Goal: Information Seeking & Learning: Find specific fact

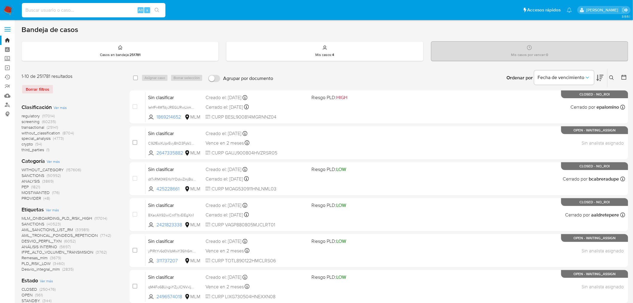
click at [54, 7] on input at bounding box center [94, 10] width 144 height 8
paste input "2172731690"
type input "2172731690"
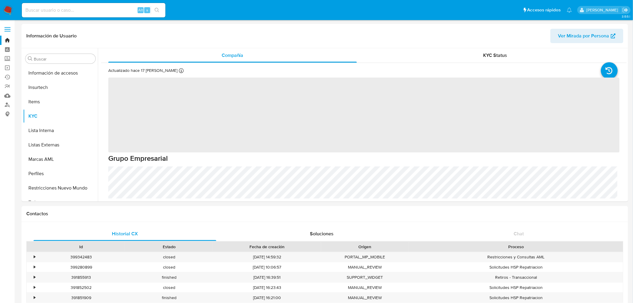
scroll to position [252, 0]
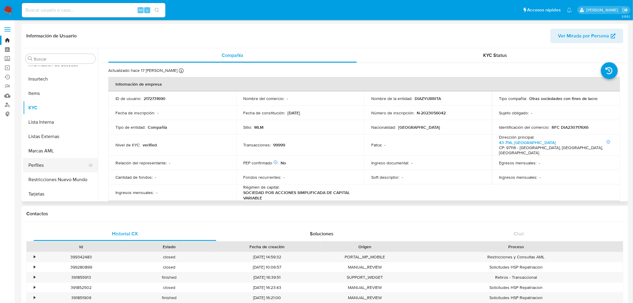
select select "10"
click at [65, 177] on button "Restricciones Nuevo Mundo" at bounding box center [58, 179] width 70 height 14
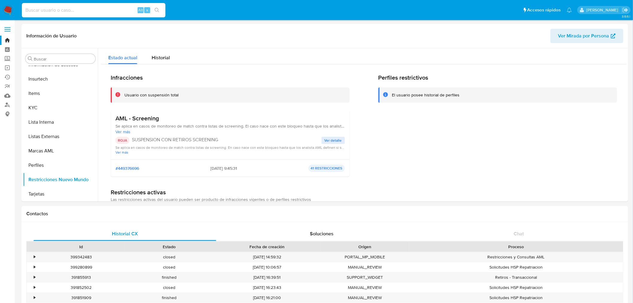
click at [76, 10] on input at bounding box center [94, 10] width 144 height 8
paste input "191838362"
type input "191838362"
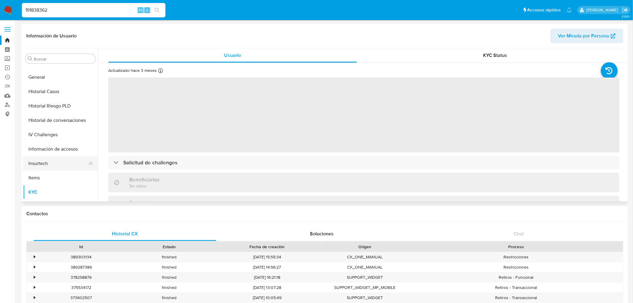
scroll to position [118, 0]
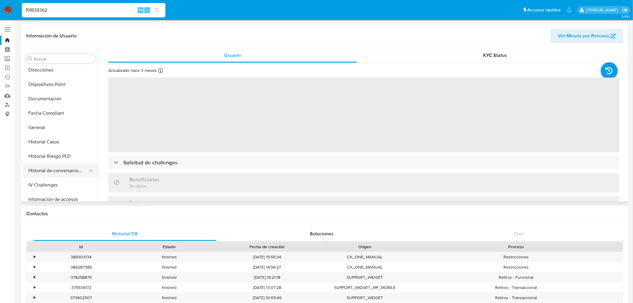
select select "10"
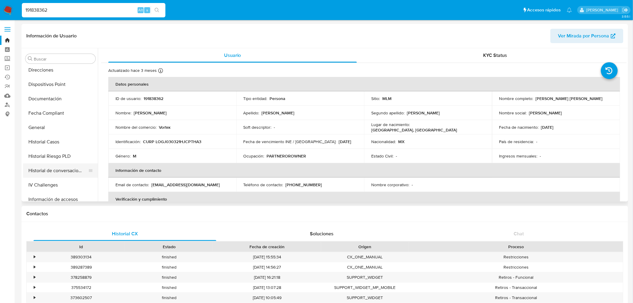
click at [68, 173] on button "Historial de conversaciones" at bounding box center [58, 170] width 70 height 14
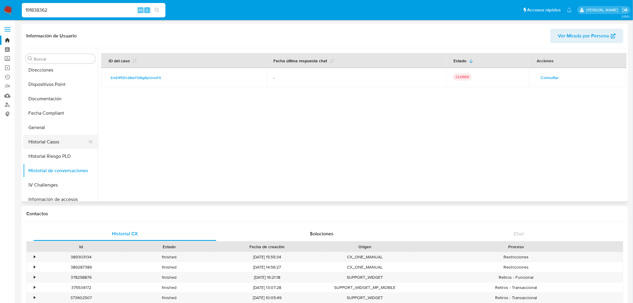
click at [48, 143] on button "Historial Casos" at bounding box center [58, 142] width 70 height 14
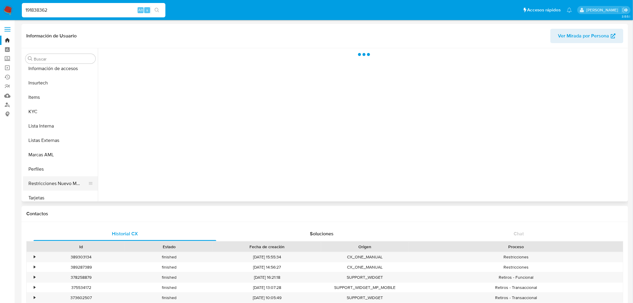
scroll to position [251, 0]
click at [58, 177] on button "Restricciones Nuevo Mundo" at bounding box center [58, 181] width 70 height 14
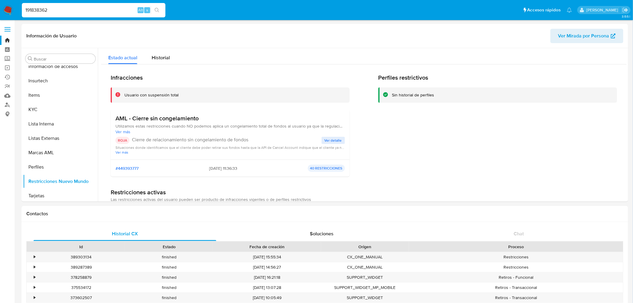
click at [50, 9] on input "191838362" at bounding box center [94, 10] width 144 height 8
paste input "301642755"
type input "1301642755"
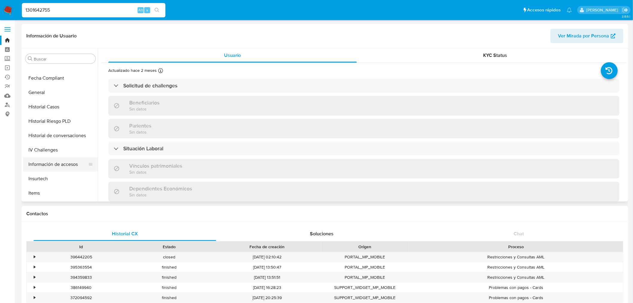
select select "10"
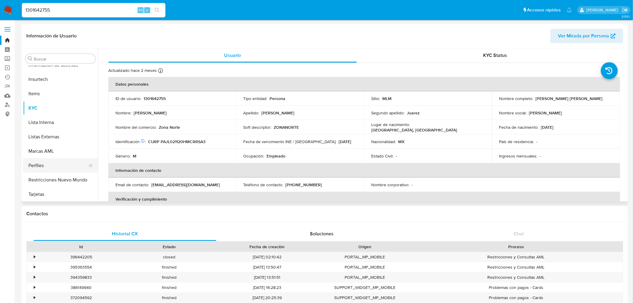
scroll to position [252, 0]
drag, startPoint x: 61, startPoint y: 179, endPoint x: 77, endPoint y: 185, distance: 16.8
click at [62, 179] on button "Restricciones Nuevo Mundo" at bounding box center [58, 179] width 70 height 14
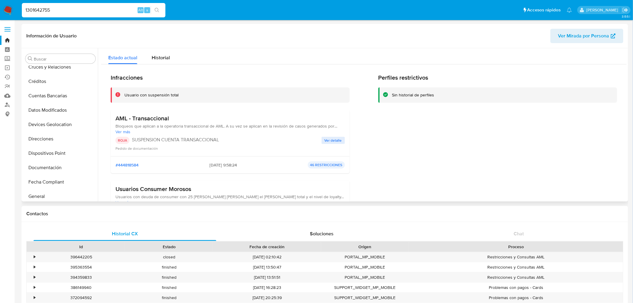
scroll to position [166, 0]
click at [50, 190] on button "KYC" at bounding box center [58, 194] width 70 height 14
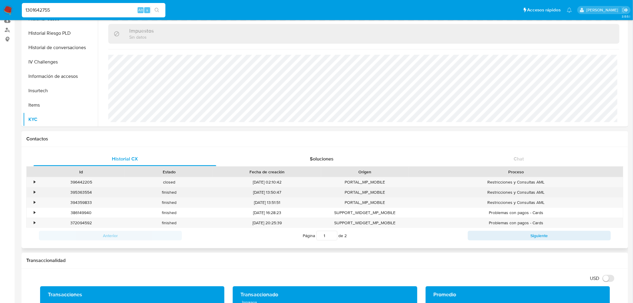
scroll to position [66, 0]
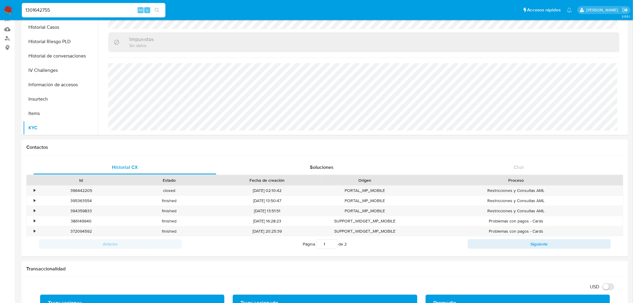
click at [65, 11] on input "1301642755" at bounding box center [94, 10] width 144 height 8
paste input "2172731690"
type input "2172731690"
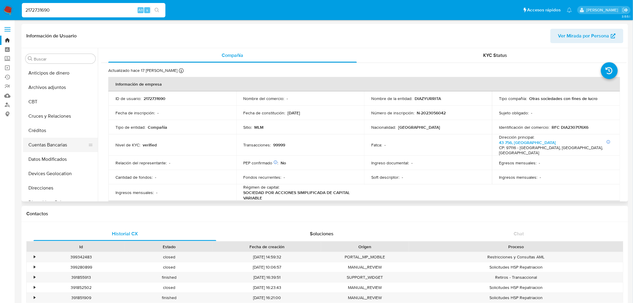
select select "10"
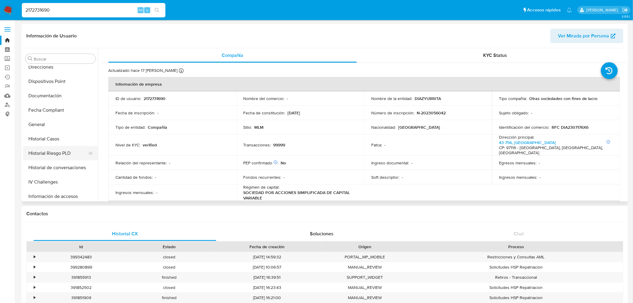
scroll to position [133, 0]
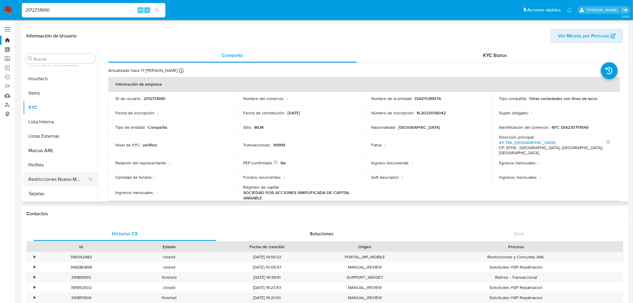
click at [52, 179] on button "Restricciones Nuevo Mundo" at bounding box center [58, 179] width 70 height 14
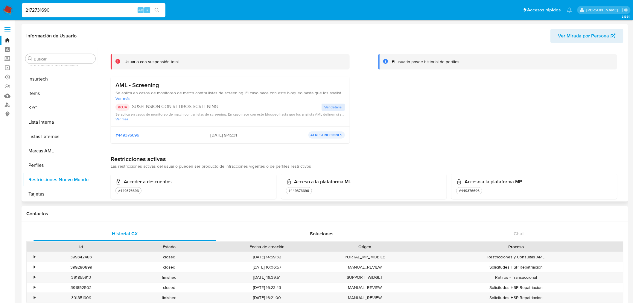
scroll to position [252, 0]
click at [49, 11] on input "2172731690" at bounding box center [94, 10] width 144 height 8
paste input "73483528"
type input "273483528"
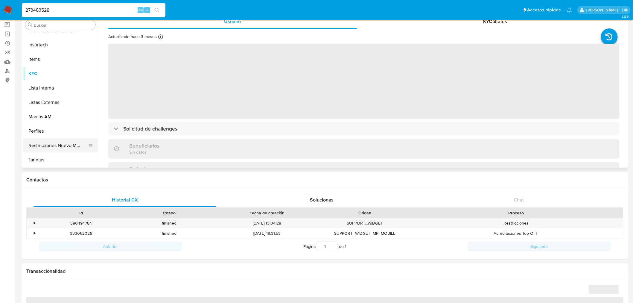
scroll to position [66, 0]
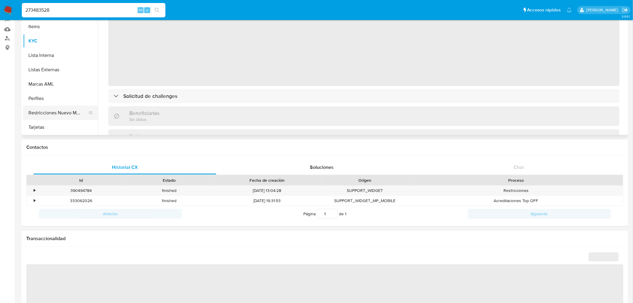
select select "10"
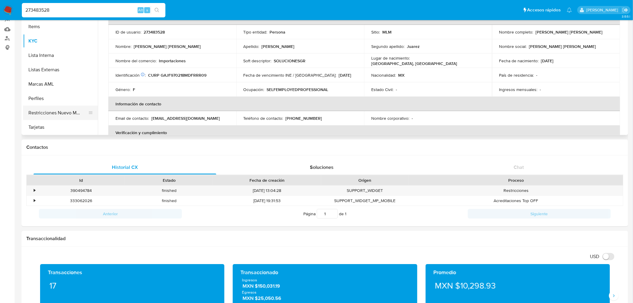
click at [62, 112] on button "Restricciones Nuevo Mundo" at bounding box center [58, 113] width 70 height 14
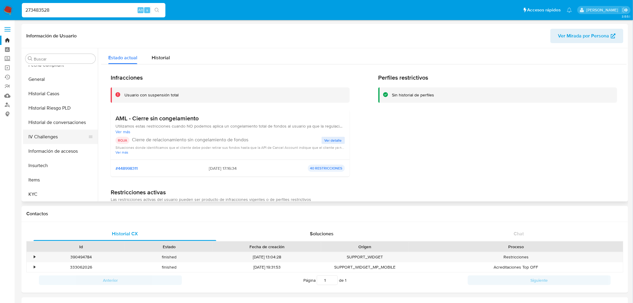
scroll to position [166, 0]
click at [39, 191] on button "KYC" at bounding box center [58, 194] width 70 height 14
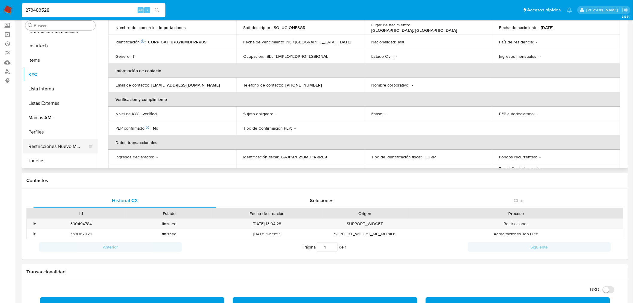
scroll to position [253, 0]
drag, startPoint x: 65, startPoint y: 148, endPoint x: 91, endPoint y: 152, distance: 26.1
click at [65, 148] on button "Restricciones Nuevo Mundo" at bounding box center [58, 146] width 70 height 14
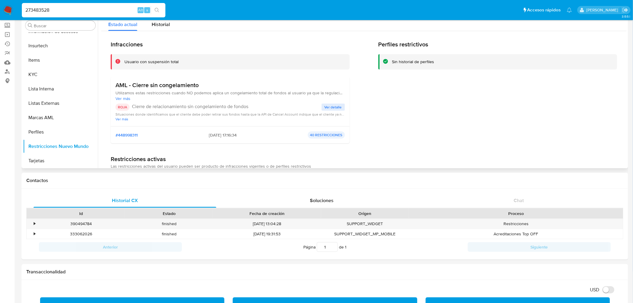
scroll to position [33, 0]
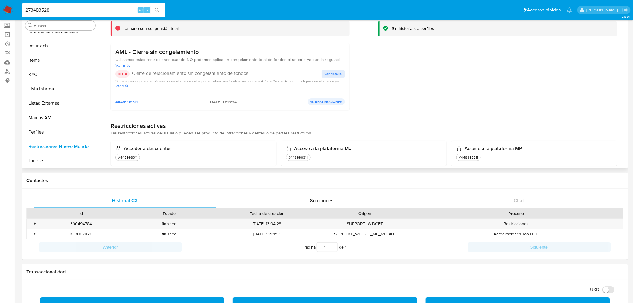
click at [330, 74] on span "Ver detalle" at bounding box center [332, 74] width 17 height 6
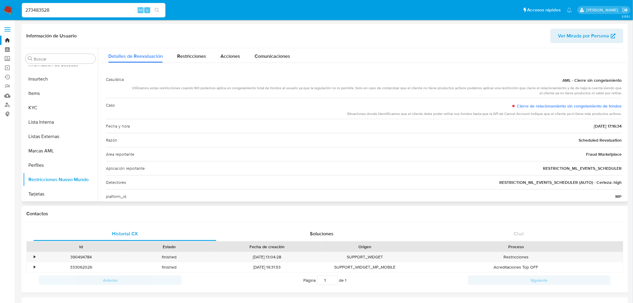
scroll to position [0, 0]
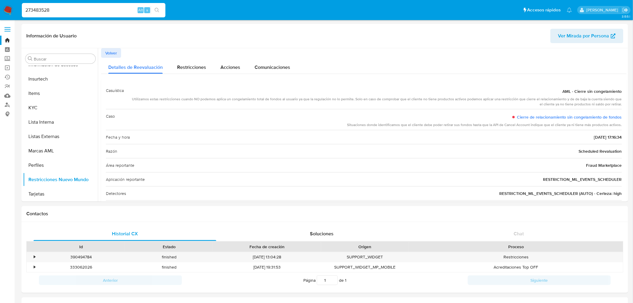
drag, startPoint x: 552, startPoint y: 90, endPoint x: 629, endPoint y: 90, distance: 77.7
click at [201, 65] on span "Restricciones" at bounding box center [191, 67] width 29 height 7
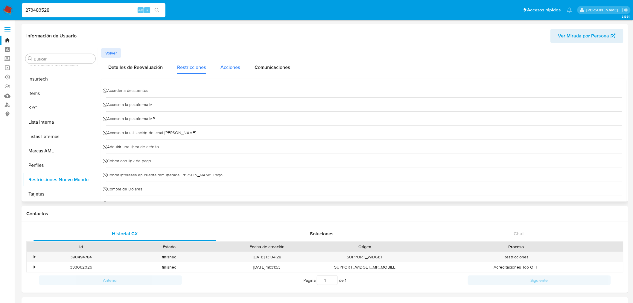
click at [225, 64] on span "Acciones" at bounding box center [230, 67] width 20 height 7
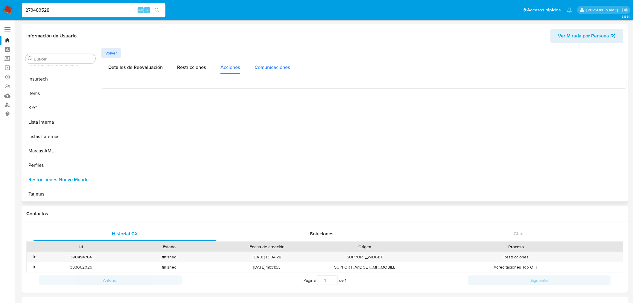
click at [254, 66] on span "Comunicaciones" at bounding box center [272, 67] width 36 height 7
click at [130, 61] on div "Detalles de Reevaluación" at bounding box center [135, 66] width 54 height 16
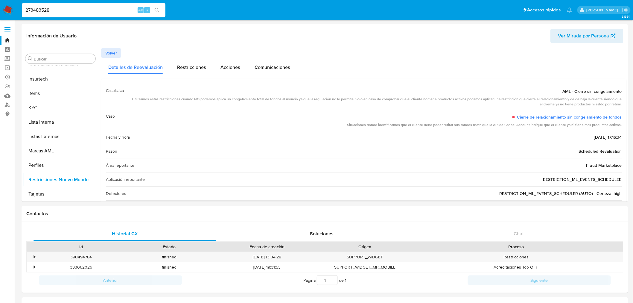
click at [76, 18] on div "273483528 Alt s" at bounding box center [94, 10] width 144 height 17
click at [77, 11] on input "273483528" at bounding box center [94, 10] width 144 height 8
paste input "94571874"
type input "294571874"
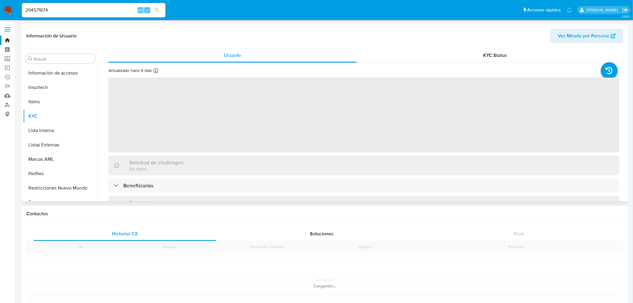
scroll to position [252, 0]
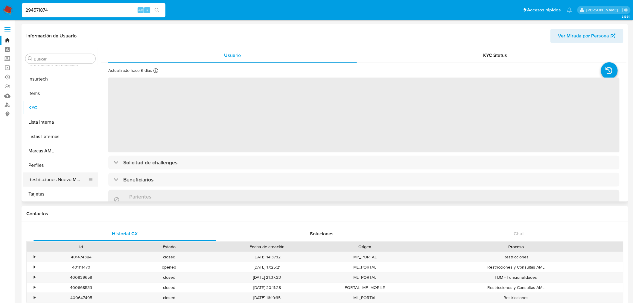
click at [68, 177] on button "Restricciones Nuevo Mundo" at bounding box center [58, 179] width 70 height 14
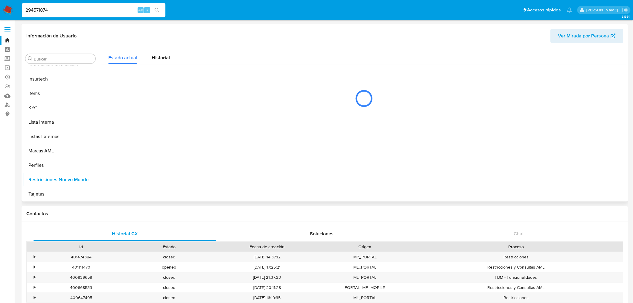
select select "10"
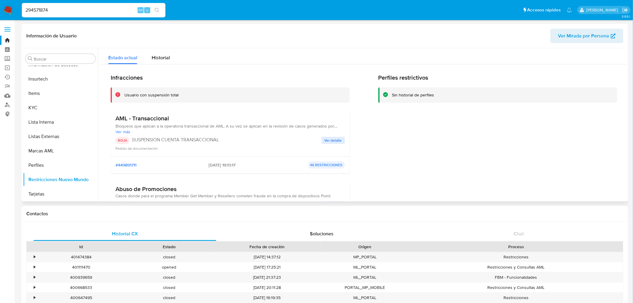
click at [322, 142] on button "Ver detalle" at bounding box center [332, 140] width 23 height 7
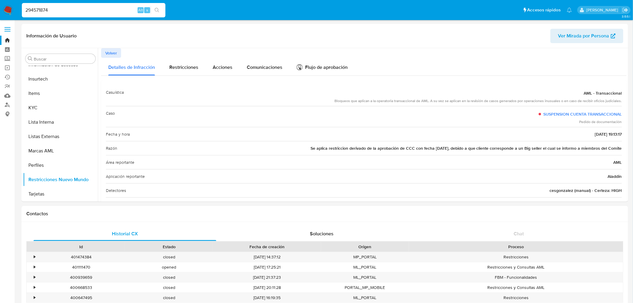
click at [36, 12] on input "294571874" at bounding box center [94, 10] width 144 height 8
drag, startPoint x: 36, startPoint y: 12, endPoint x: 40, endPoint y: 14, distance: 4.7
click at [36, 13] on input "294571874" at bounding box center [94, 10] width 144 height 8
paste input "700904323"
type input "700904323"
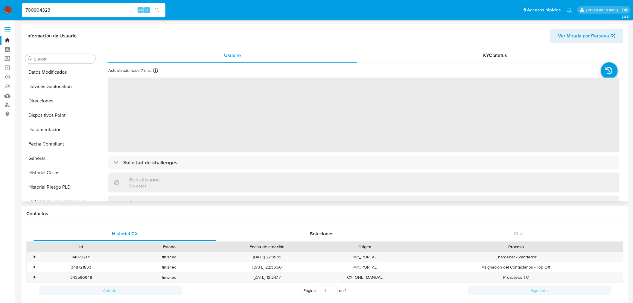
scroll to position [20, 0]
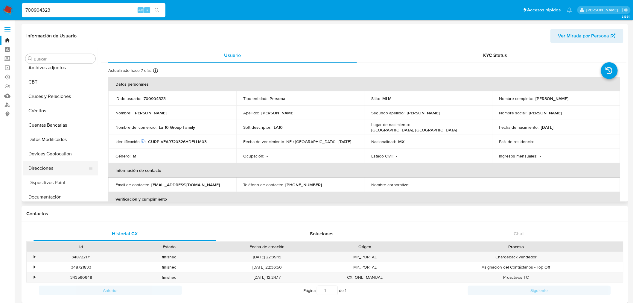
select select "10"
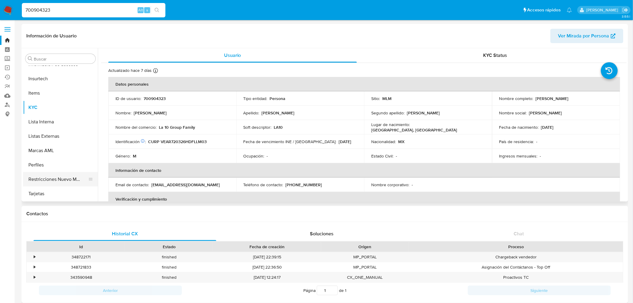
click at [66, 177] on button "Restricciones Nuevo Mundo" at bounding box center [58, 179] width 70 height 14
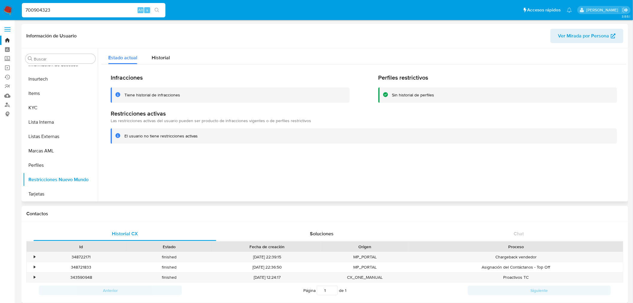
scroll to position [252, 0]
click at [46, 7] on input "700904323" at bounding box center [94, 10] width 144 height 8
paste input "1301642755"
type input "1301642755"
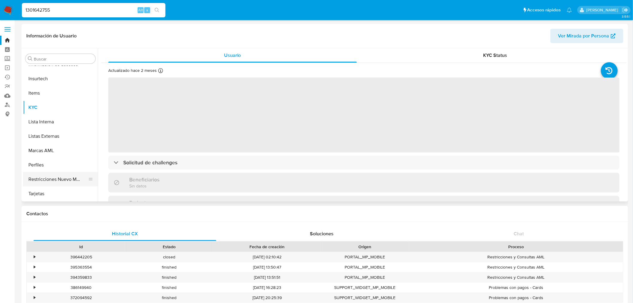
click at [55, 177] on button "Restricciones Nuevo Mundo" at bounding box center [58, 179] width 70 height 14
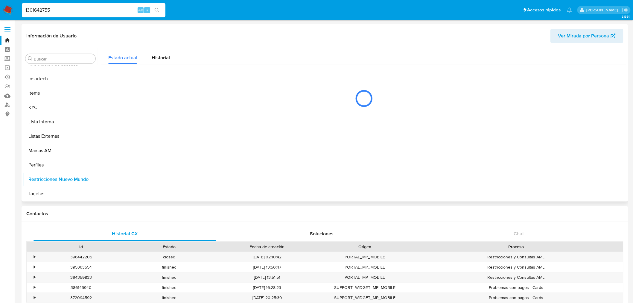
scroll to position [252, 0]
select select "10"
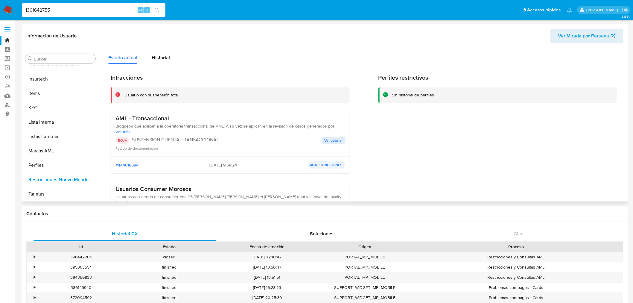
scroll to position [33, 0]
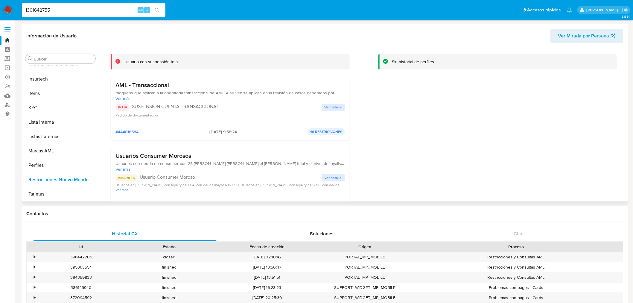
click at [322, 108] on button "Ver detalle" at bounding box center [332, 106] width 23 height 7
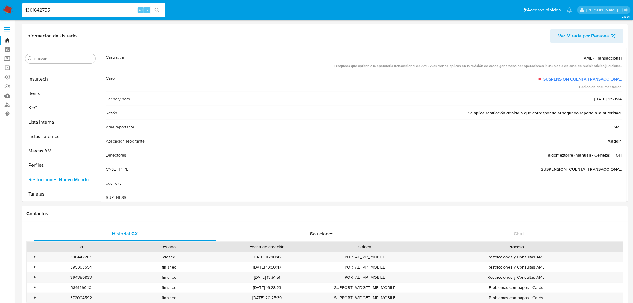
click at [44, 12] on input "1301642755" at bounding box center [94, 10] width 144 height 8
paste input "2302293277"
type input "2302293277"
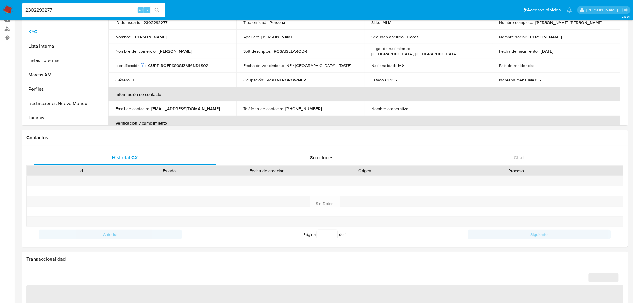
scroll to position [252, 0]
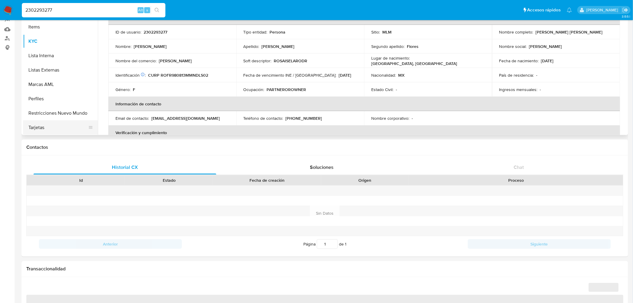
select select "10"
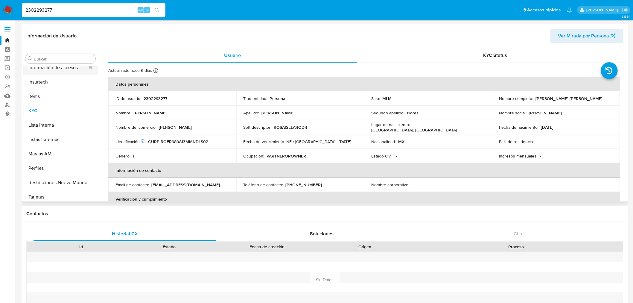
scroll to position [253, 0]
click at [56, 180] on button "Restricciones Nuevo Mundo" at bounding box center [58, 179] width 70 height 14
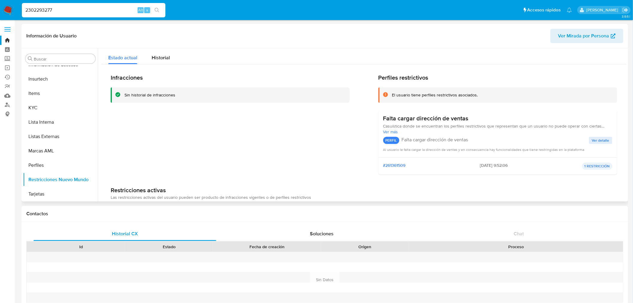
scroll to position [252, 0]
click at [48, 11] on input "2302293277" at bounding box center [94, 10] width 144 height 8
paste input "265683620"
type input "2265683620"
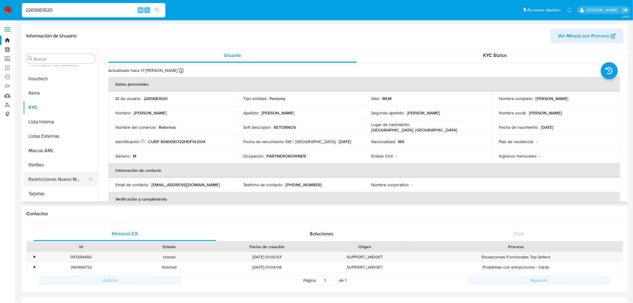
select select "10"
click at [66, 179] on button "Restricciones Nuevo Mundo" at bounding box center [58, 179] width 70 height 14
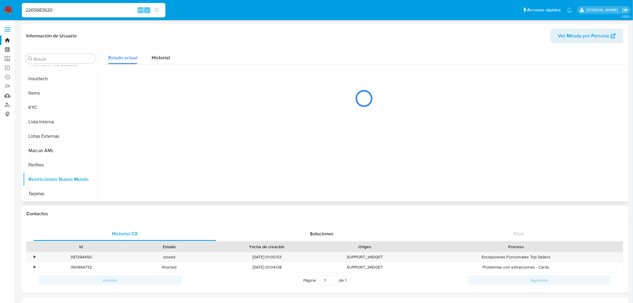
scroll to position [252, 0]
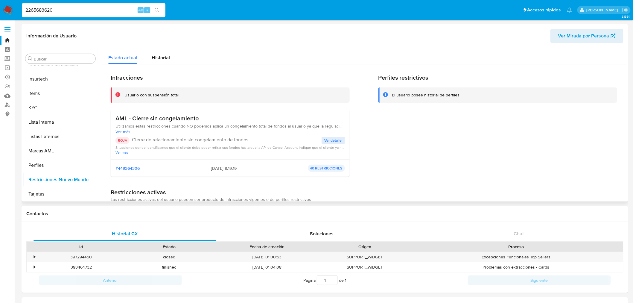
click at [331, 142] on span "Ver detalle" at bounding box center [332, 140] width 17 height 6
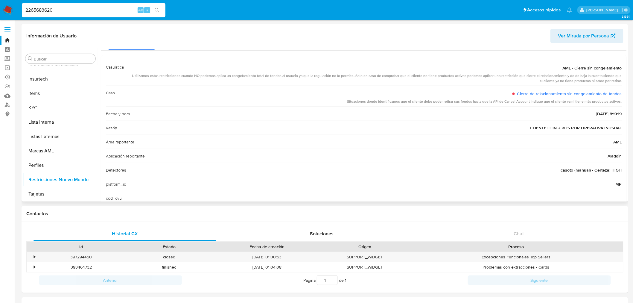
scroll to position [33, 0]
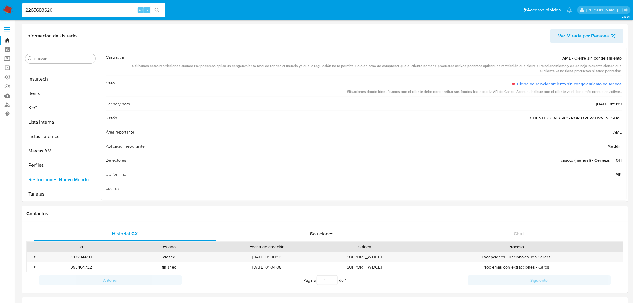
click at [38, 10] on input "2265683620" at bounding box center [94, 10] width 144 height 8
paste input "1301642755"
type input "1301642755"
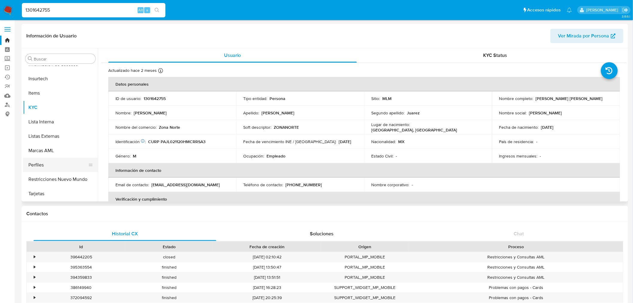
select select "10"
click at [55, 183] on button "Restricciones Nuevo Mundo" at bounding box center [58, 179] width 70 height 14
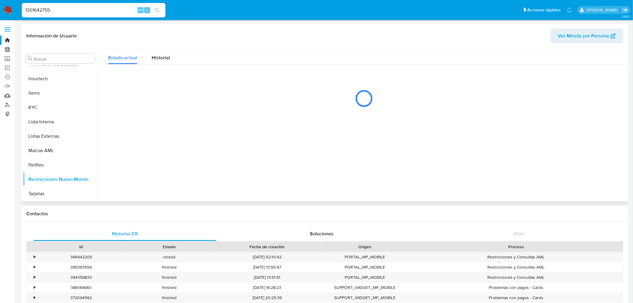
scroll to position [252, 0]
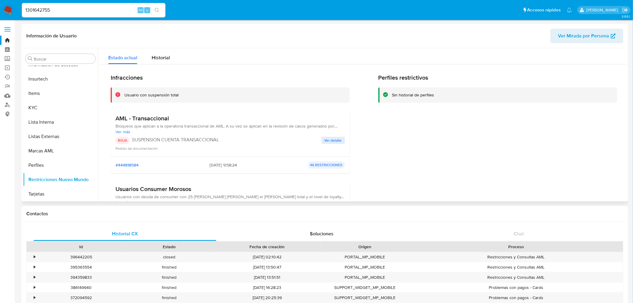
click at [317, 142] on p "SUSPENSION CUENTA TRANSACCIONAL" at bounding box center [227, 140] width 190 height 6
click at [322, 138] on button "Ver detalle" at bounding box center [332, 140] width 23 height 7
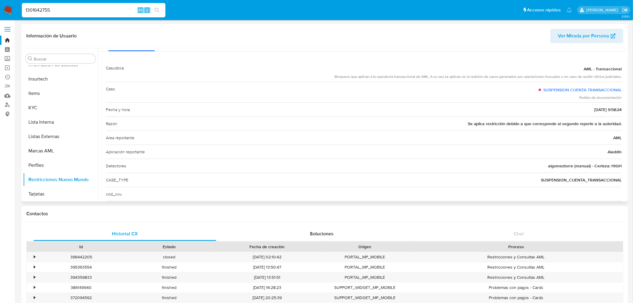
scroll to position [48, 0]
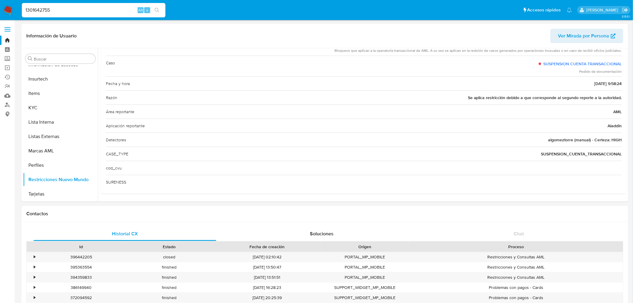
click at [48, 10] on input "1301642755" at bounding box center [94, 10] width 144 height 8
paste input "4409364"
type input "1440936455"
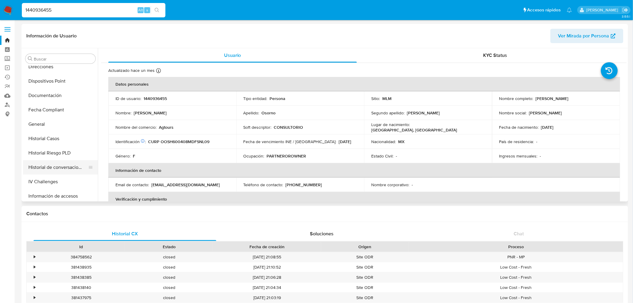
scroll to position [133, 0]
select select "10"
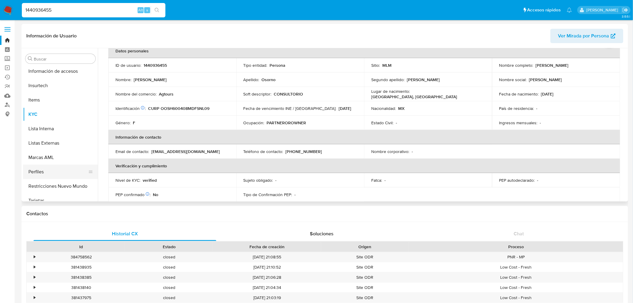
scroll to position [253, 0]
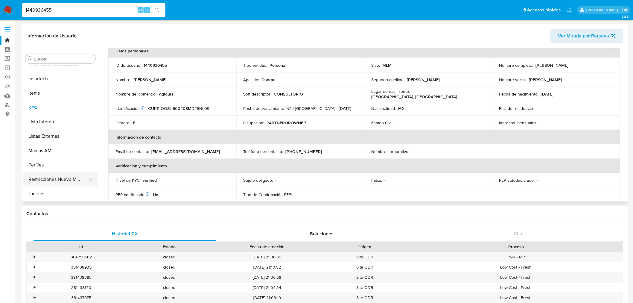
click at [69, 174] on button "Restricciones Nuevo Mundo" at bounding box center [58, 179] width 70 height 14
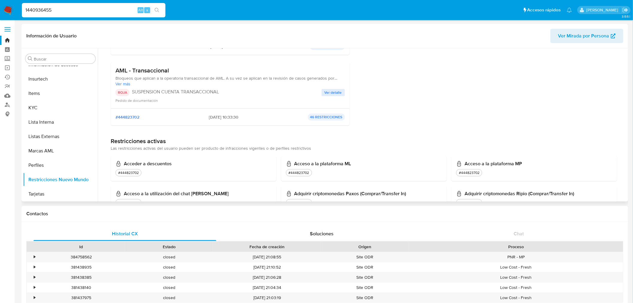
scroll to position [133, 0]
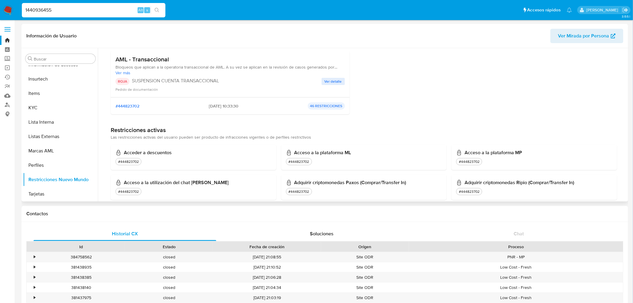
click at [328, 81] on span "Ver detalle" at bounding box center [332, 81] width 17 height 6
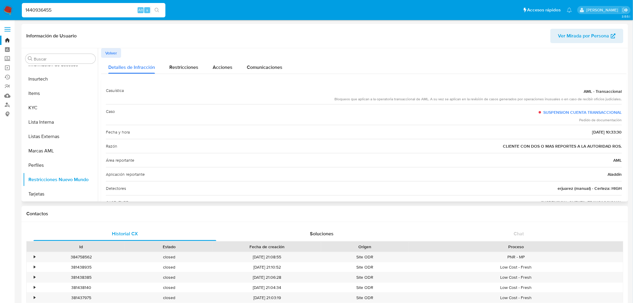
scroll to position [33, 0]
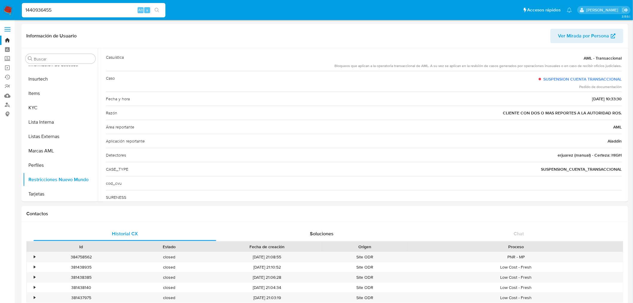
click at [49, 8] on input "1440936455" at bounding box center [94, 10] width 144 height 8
click at [50, 8] on input "1440936455" at bounding box center [94, 10] width 144 height 8
paste input "269549859"
type input "1269549859"
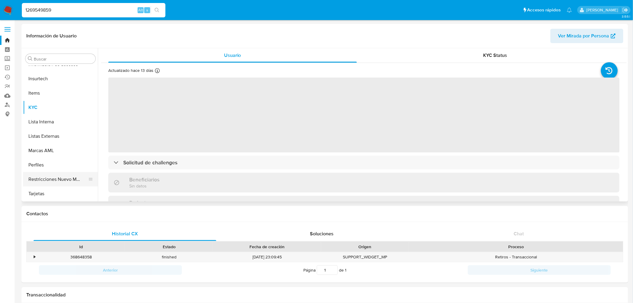
click at [60, 179] on button "Restricciones Nuevo Mundo" at bounding box center [58, 179] width 70 height 14
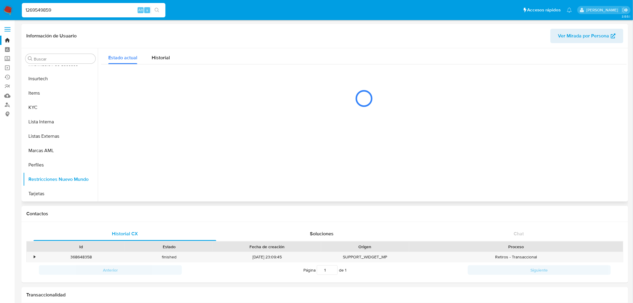
scroll to position [252, 0]
select select "10"
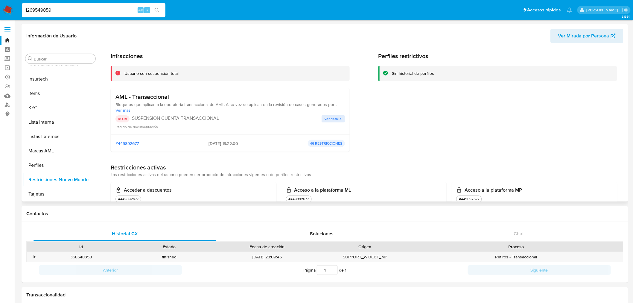
scroll to position [33, 0]
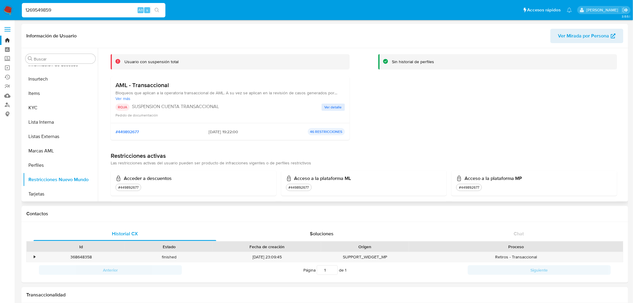
click at [335, 106] on span "Ver detalle" at bounding box center [332, 107] width 17 height 6
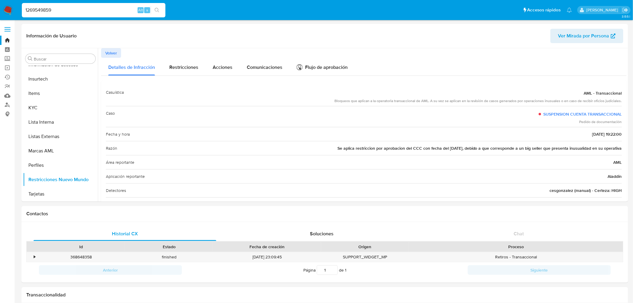
click at [42, 11] on input "1269549859" at bounding box center [94, 10] width 144 height 8
click at [42, 12] on input "1269549859" at bounding box center [94, 10] width 144 height 8
paste input "800059973"
type input "1800059973"
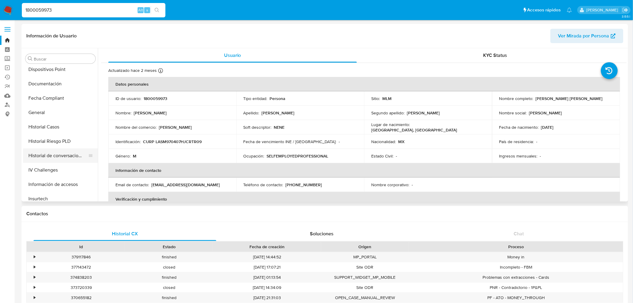
select select "10"
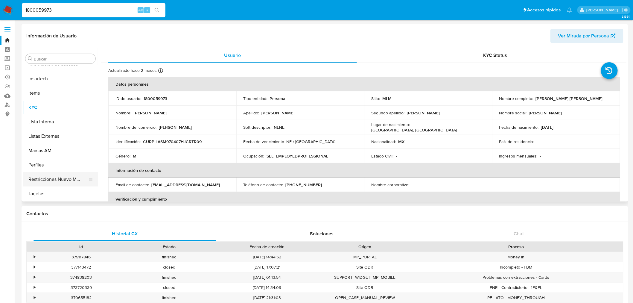
click at [62, 175] on button "Restricciones Nuevo Mundo" at bounding box center [58, 179] width 70 height 14
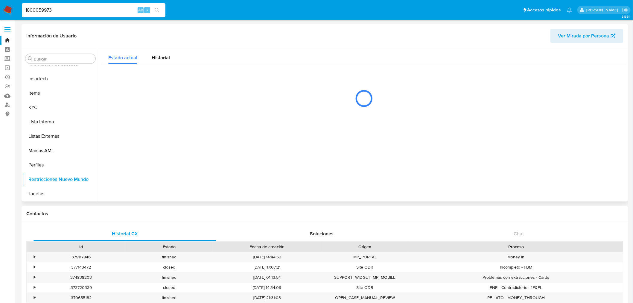
scroll to position [252, 0]
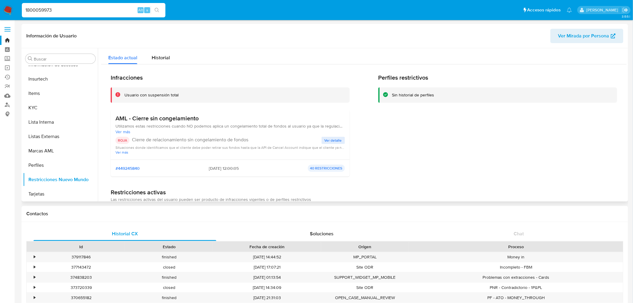
click at [335, 139] on span "Ver detalle" at bounding box center [332, 140] width 17 height 6
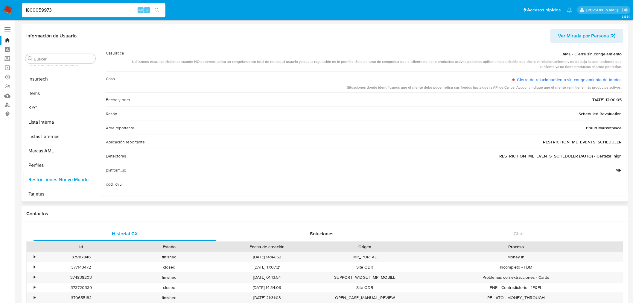
scroll to position [39, 0]
drag, startPoint x: 585, startPoint y: 126, endPoint x: 632, endPoint y: 121, distance: 47.5
click at [44, 9] on input "1800059973" at bounding box center [94, 10] width 144 height 8
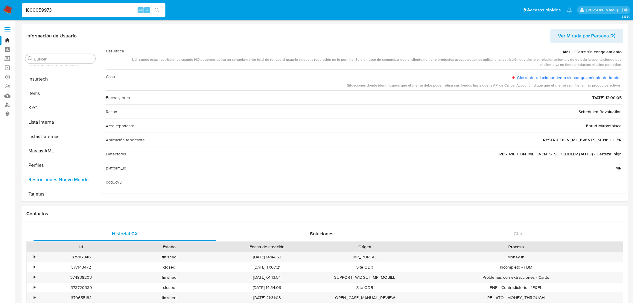
paste input "54954442"
type input "549544423"
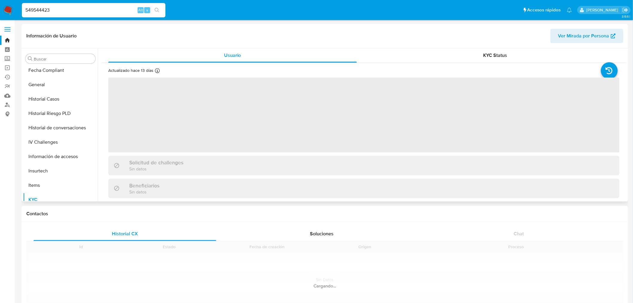
scroll to position [252, 0]
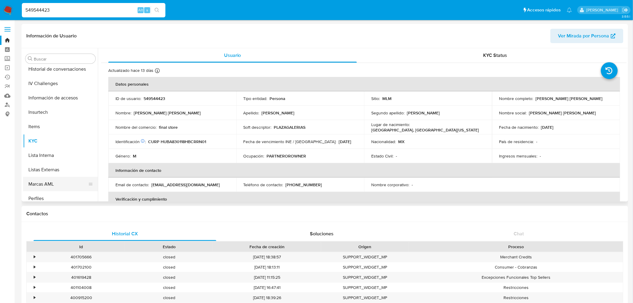
select select "10"
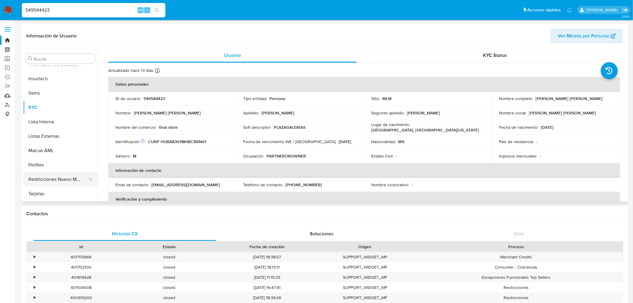
click at [66, 177] on button "Restricciones Nuevo Mundo" at bounding box center [58, 179] width 70 height 14
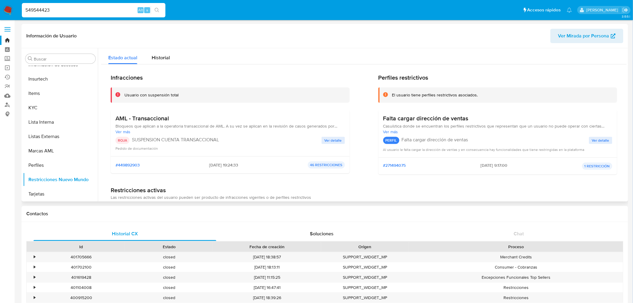
click at [327, 143] on span "Ver detalle" at bounding box center [332, 140] width 17 height 6
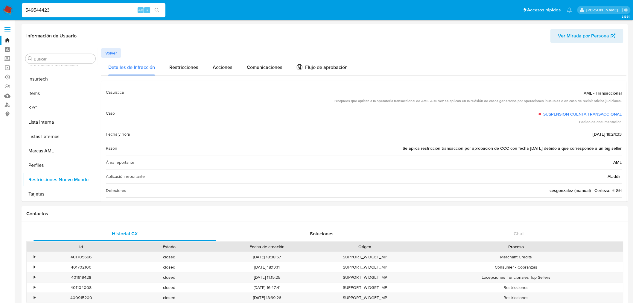
click at [39, 7] on input "549544423" at bounding box center [94, 10] width 144 height 8
paste input "151605175"
type input "151605175"
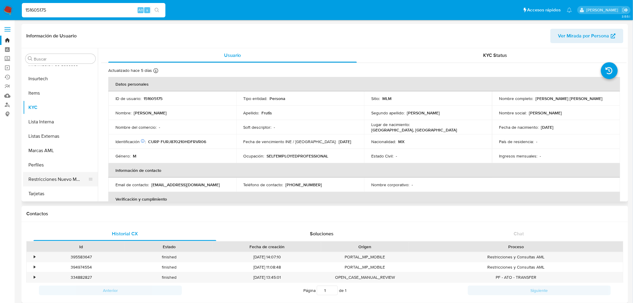
click at [62, 176] on button "Restricciones Nuevo Mundo" at bounding box center [58, 179] width 70 height 14
select select "10"
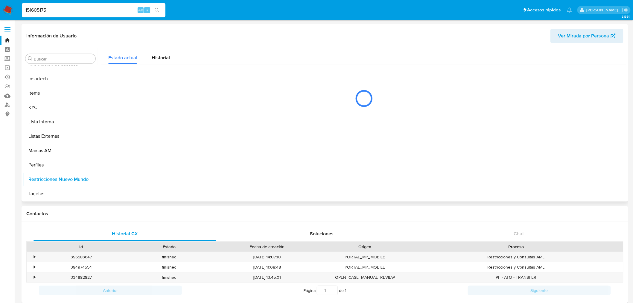
scroll to position [252, 0]
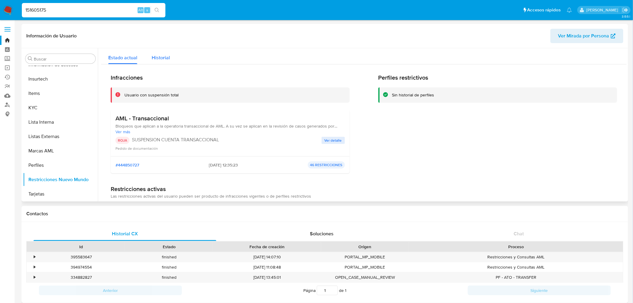
click at [163, 60] on span "Historial" at bounding box center [161, 57] width 18 height 7
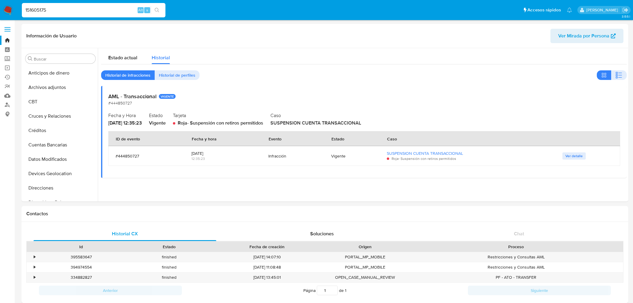
select select "10"
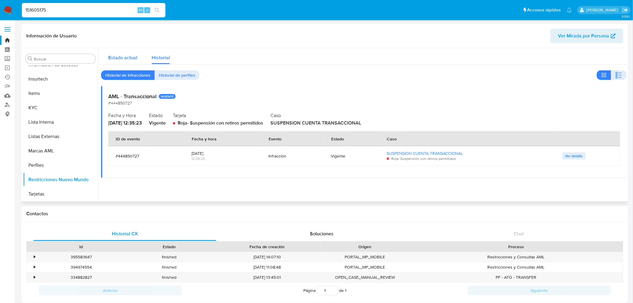
click at [120, 57] on span "Estado actual" at bounding box center [122, 57] width 29 height 7
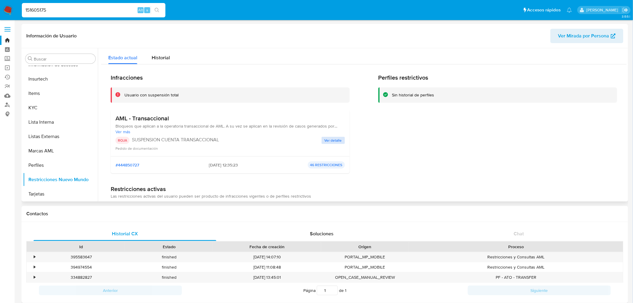
click at [325, 140] on span "Ver detalle" at bounding box center [332, 140] width 17 height 6
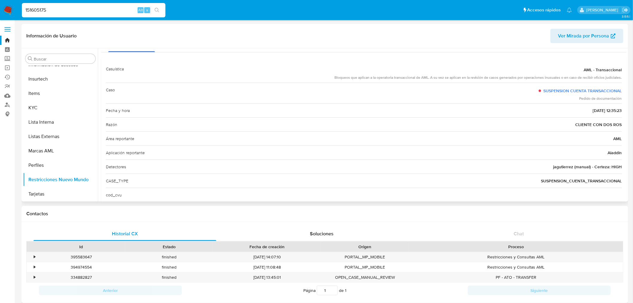
scroll to position [33, 0]
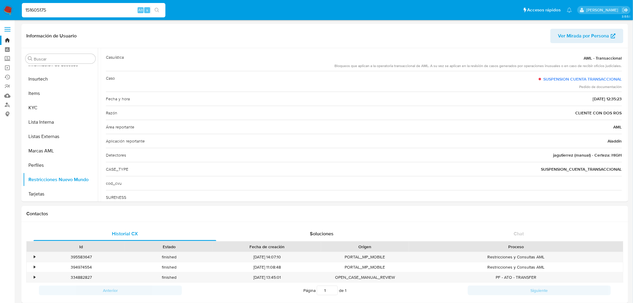
click at [59, 11] on input "151605175" at bounding box center [94, 10] width 144 height 8
paste input "520418399"
type input "520418399"
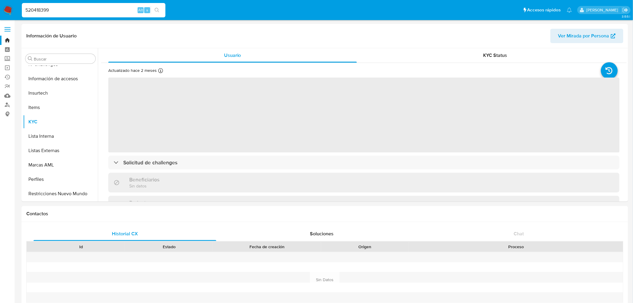
scroll to position [252, 0]
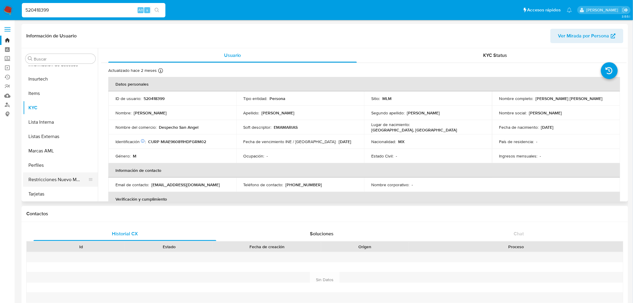
select select "10"
click at [52, 180] on button "Restricciones Nuevo Mundo" at bounding box center [58, 179] width 70 height 14
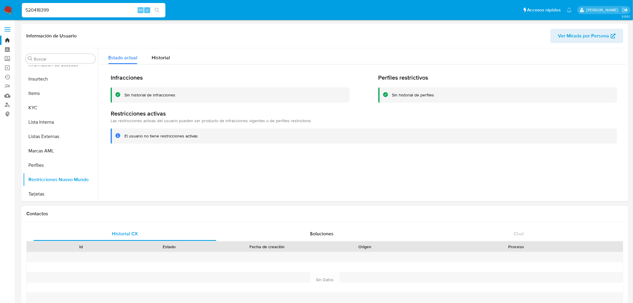
click at [69, 9] on input "520418399" at bounding box center [94, 10] width 144 height 8
paste input "273483528"
type input "273483528"
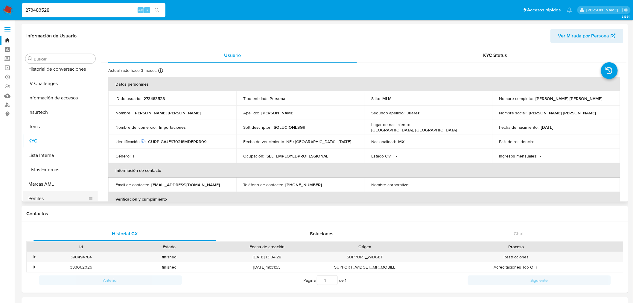
scroll to position [252, 0]
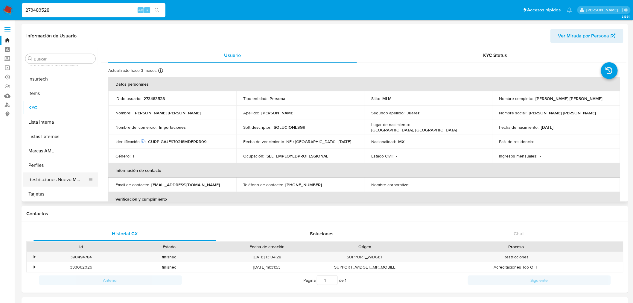
select select "10"
click at [65, 174] on button "Restricciones Nuevo Mundo" at bounding box center [58, 179] width 70 height 14
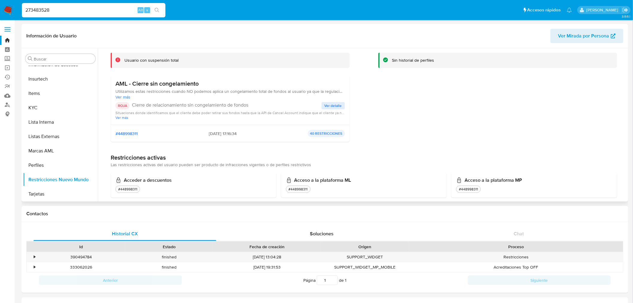
scroll to position [33, 0]
click at [330, 108] on span "Ver detalle" at bounding box center [332, 107] width 17 height 6
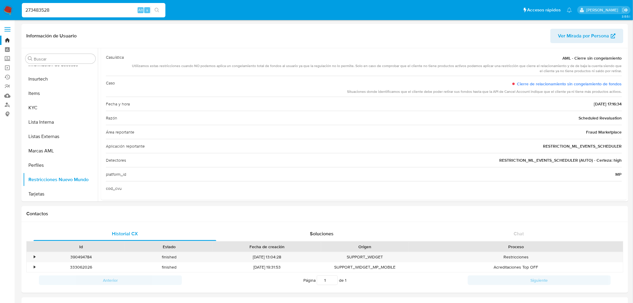
click at [59, 11] on input "273483528" at bounding box center [94, 10] width 144 height 8
paste input "172731690"
type input "2172731690"
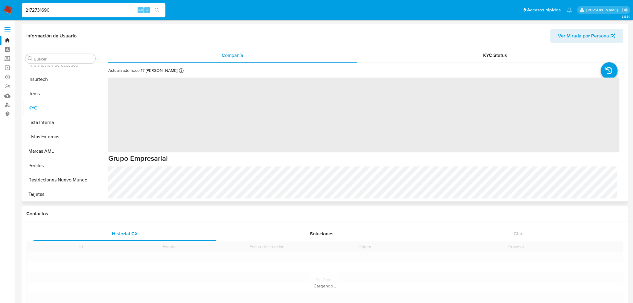
scroll to position [252, 0]
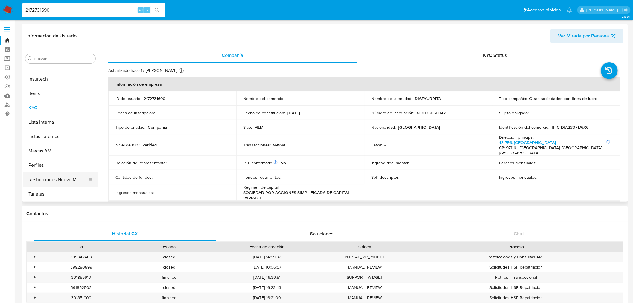
select select "10"
click at [66, 180] on button "Restricciones Nuevo Mundo" at bounding box center [58, 179] width 70 height 14
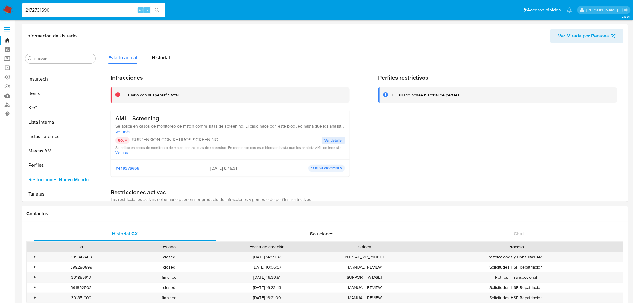
click at [325, 138] on span "Ver detalle" at bounding box center [332, 140] width 17 height 6
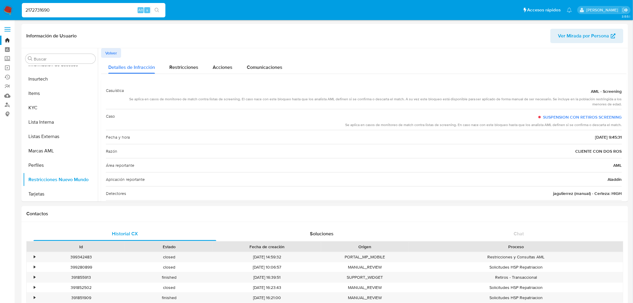
scroll to position [25, 0]
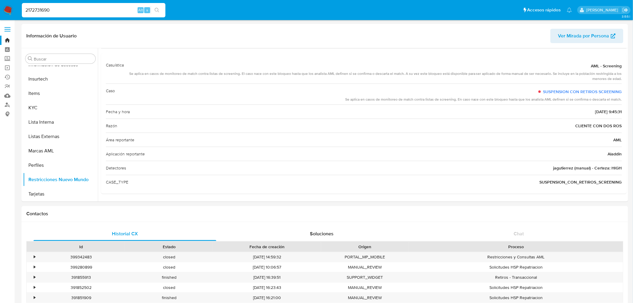
click at [42, 11] on input "2172731690" at bounding box center [94, 10] width 144 height 8
paste input "1301642755"
type input "1301642755"
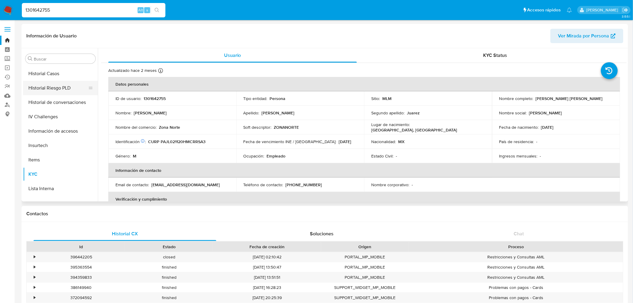
select select "10"
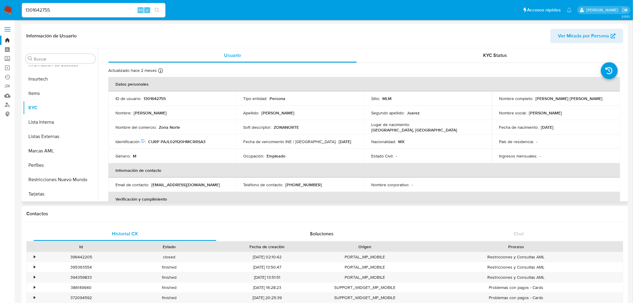
drag, startPoint x: 62, startPoint y: 177, endPoint x: 161, endPoint y: 189, distance: 99.5
click at [63, 177] on button "Restricciones Nuevo Mundo" at bounding box center [60, 179] width 75 height 14
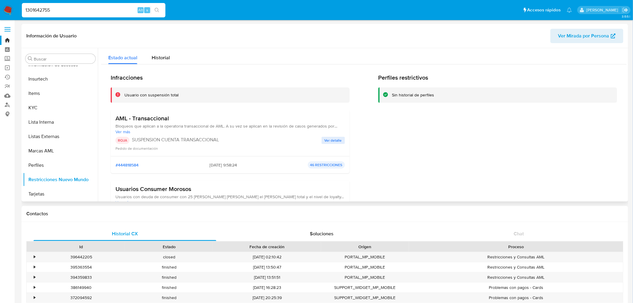
click at [340, 139] on span "Ver detalle" at bounding box center [332, 140] width 17 height 6
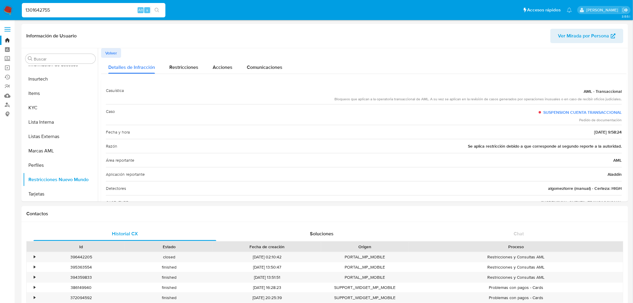
click at [42, 11] on input "1301642755" at bounding box center [94, 10] width 144 height 8
paste input "91838362"
type input "191838362"
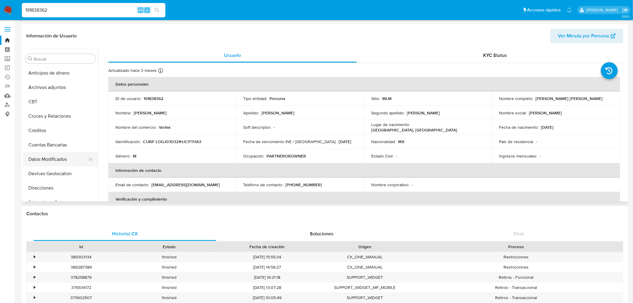
scroll to position [132, 0]
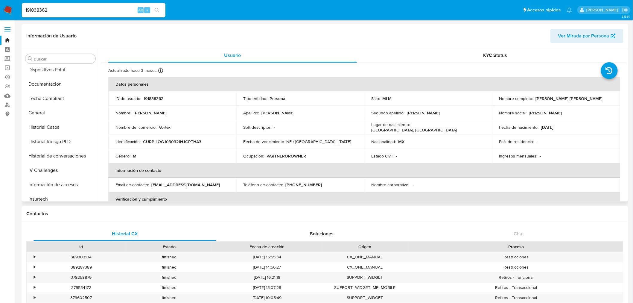
select select "10"
click at [64, 157] on button "Historial de conversaciones" at bounding box center [58, 156] width 70 height 14
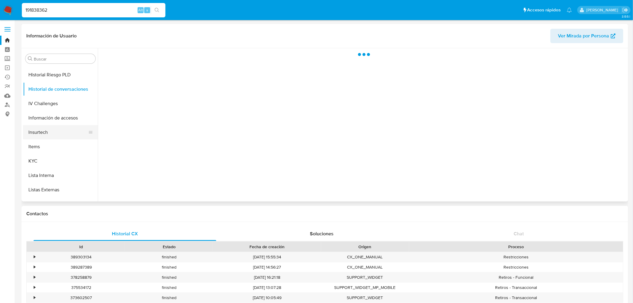
scroll to position [199, 0]
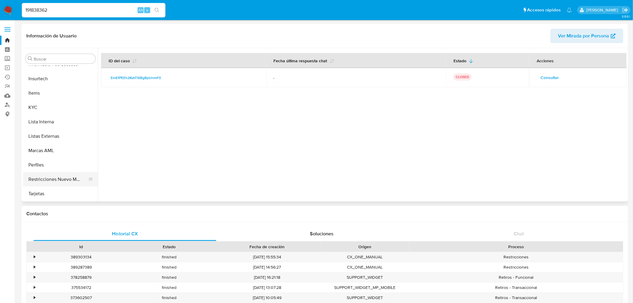
click at [65, 184] on button "Restricciones Nuevo Mundo" at bounding box center [58, 179] width 70 height 14
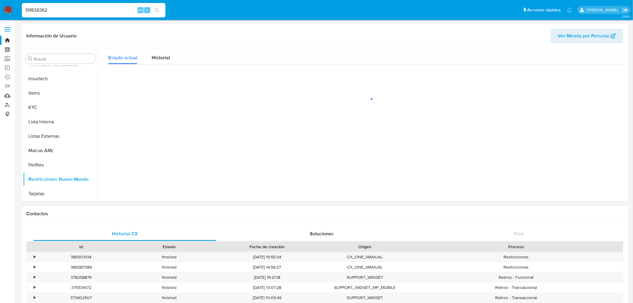
scroll to position [252, 0]
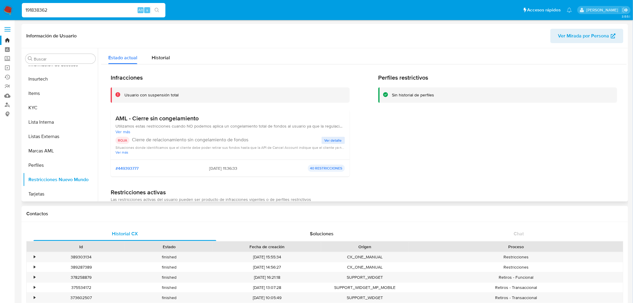
click at [331, 138] on span "Ver detalle" at bounding box center [332, 140] width 17 height 6
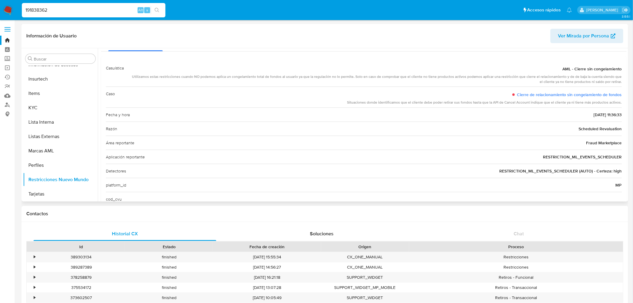
scroll to position [33, 0]
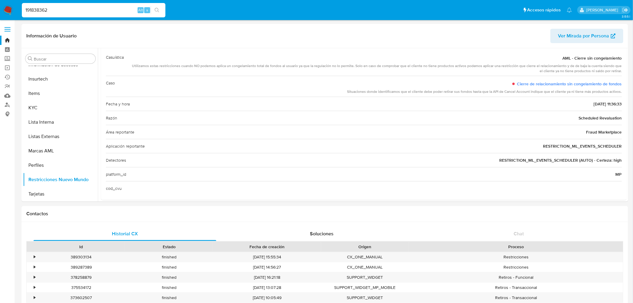
click at [53, 11] on input "191838362" at bounding box center [94, 10] width 144 height 8
paste input "2172731690"
type input "2172731690"
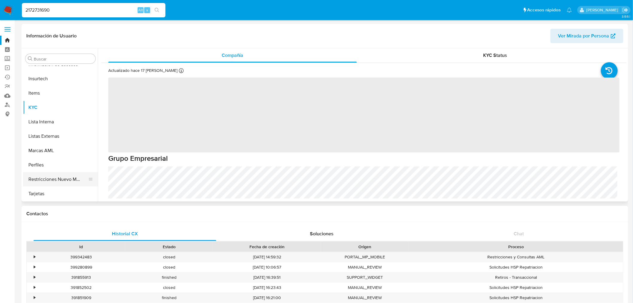
drag, startPoint x: 65, startPoint y: 178, endPoint x: 85, endPoint y: 179, distance: 20.7
click at [65, 178] on button "Restricciones Nuevo Mundo" at bounding box center [58, 179] width 70 height 14
select select "10"
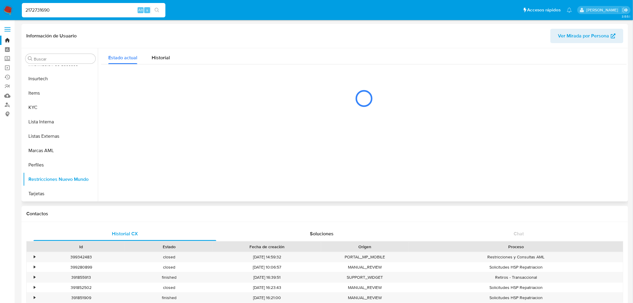
scroll to position [252, 0]
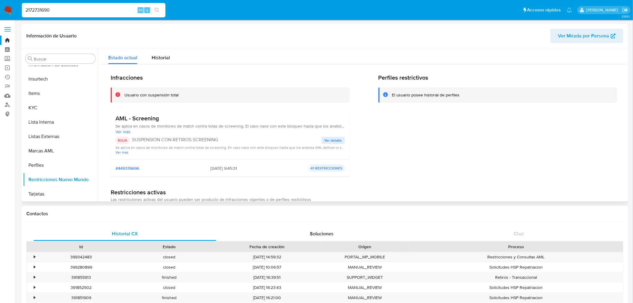
click at [329, 141] on span "Ver detalle" at bounding box center [332, 140] width 17 height 6
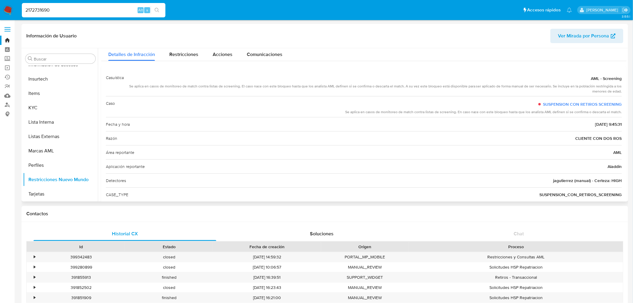
scroll to position [25, 0]
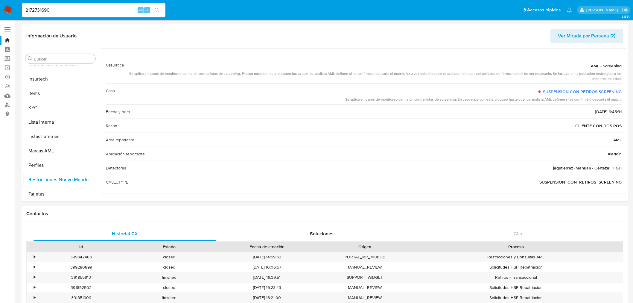
click at [76, 8] on input "2172731690" at bounding box center [94, 10] width 144 height 8
paste input "191838362"
type input "191838362"
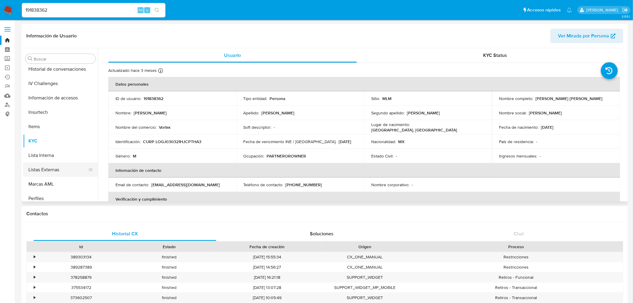
select select "10"
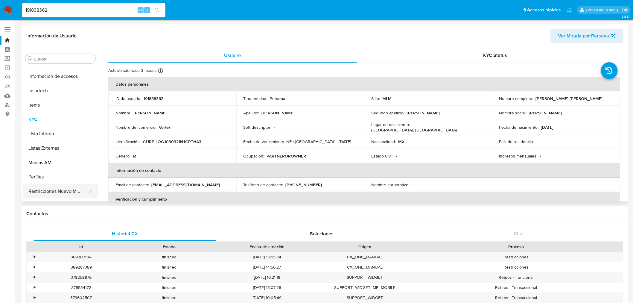
scroll to position [252, 0]
click at [56, 183] on button "Restricciones Nuevo Mundo" at bounding box center [58, 179] width 70 height 14
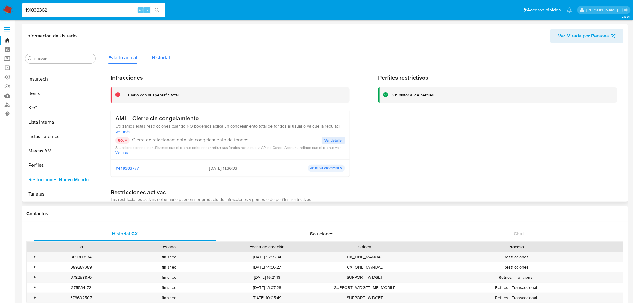
click at [168, 59] on span "Historial" at bounding box center [161, 57] width 18 height 7
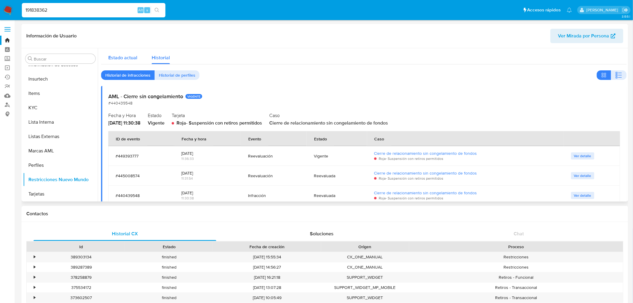
drag, startPoint x: 116, startPoint y: 53, endPoint x: 119, endPoint y: 55, distance: 3.3
click at [116, 53] on div "Estado actual" at bounding box center [122, 56] width 29 height 16
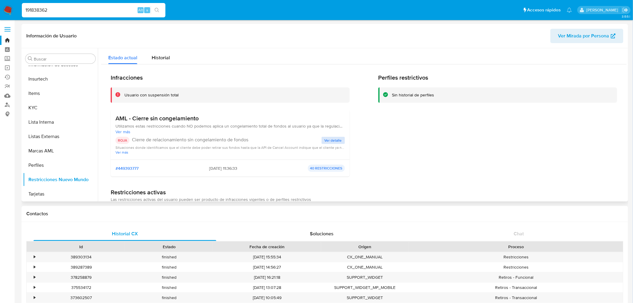
click at [332, 141] on span "Ver detalle" at bounding box center [332, 140] width 17 height 6
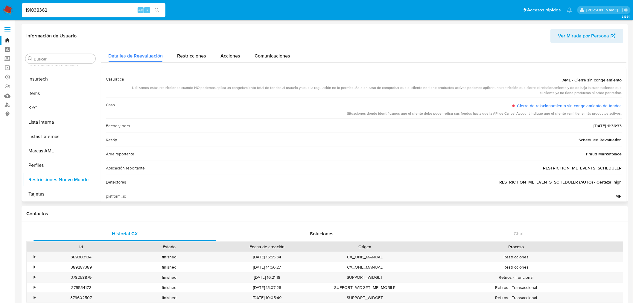
scroll to position [0, 0]
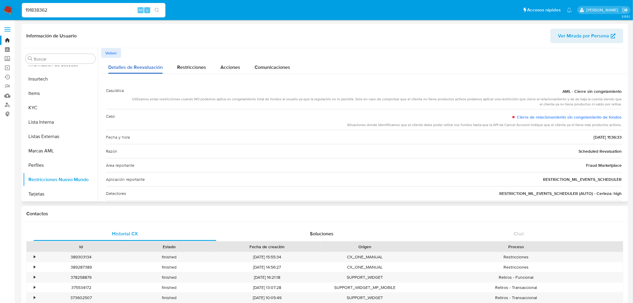
click at [132, 72] on div "Detalles de Reevaluación" at bounding box center [135, 66] width 54 height 16
drag, startPoint x: 114, startPoint y: 53, endPoint x: 153, endPoint y: 102, distance: 62.5
click at [113, 52] on span "Volver" at bounding box center [111, 53] width 12 height 8
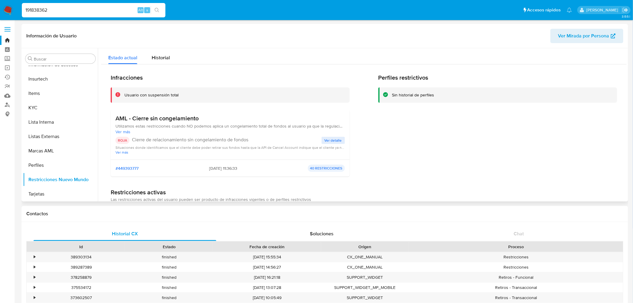
scroll to position [66, 0]
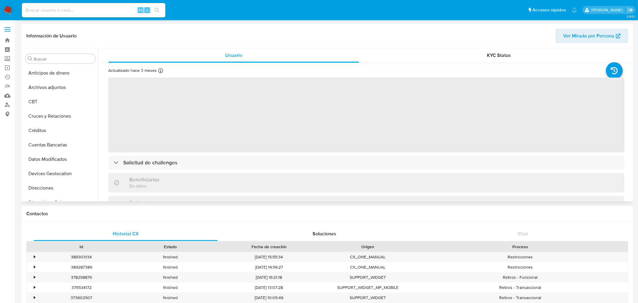
select select "10"
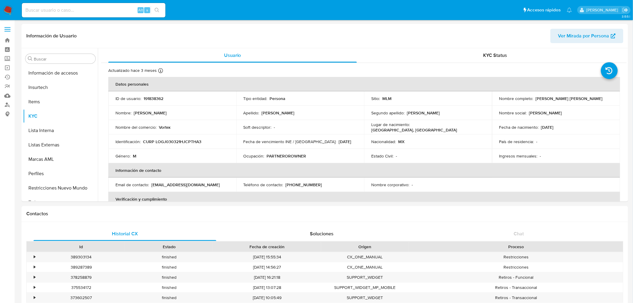
scroll to position [252, 0]
click at [98, 13] on input at bounding box center [94, 10] width 144 height 8
paste input "520418399"
type input "520418399"
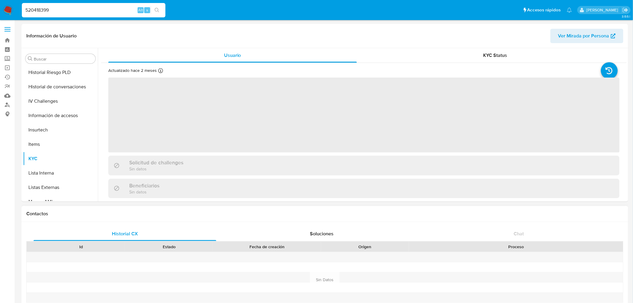
scroll to position [252, 0]
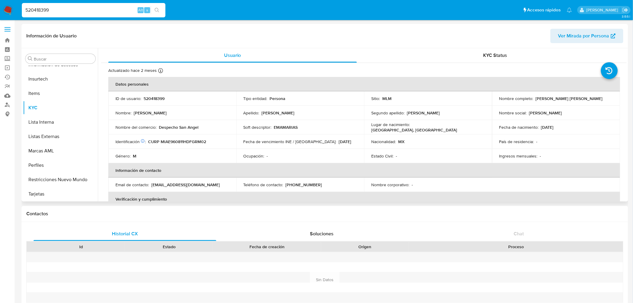
select select "10"
drag, startPoint x: 583, startPoint y: 98, endPoint x: 539, endPoint y: 104, distance: 45.0
click at [534, 99] on div "Nombre completo : Emmanuel Miguel Arias" at bounding box center [556, 98] width 114 height 5
copy p "Emmanuel Miguel Arias"
click at [47, 8] on input "520418399" at bounding box center [94, 10] width 144 height 8
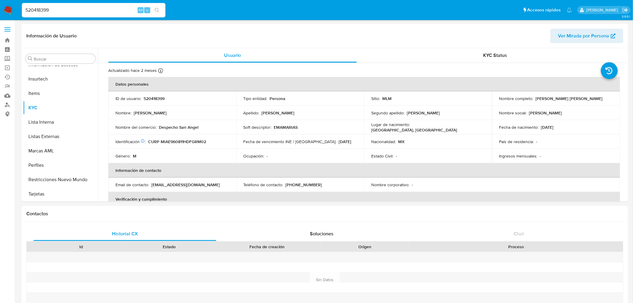
click at [47, 8] on input "520418399" at bounding box center [94, 10] width 144 height 8
paste input "2302293277"
type input "2302293277"
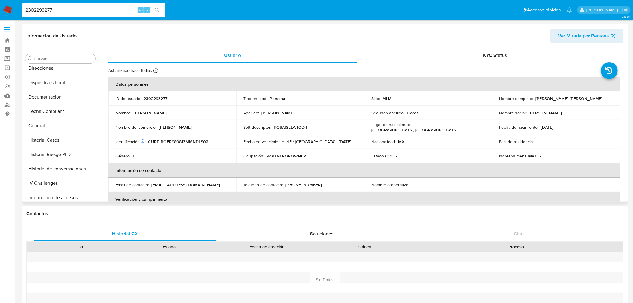
scroll to position [253, 0]
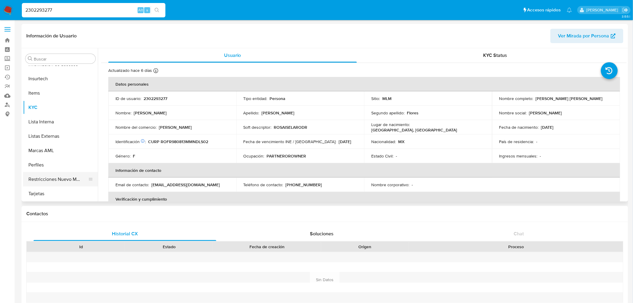
select select "10"
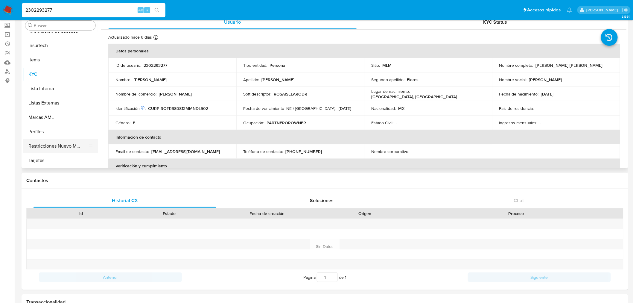
click at [51, 147] on button "Restricciones Nuevo Mundo" at bounding box center [58, 146] width 70 height 14
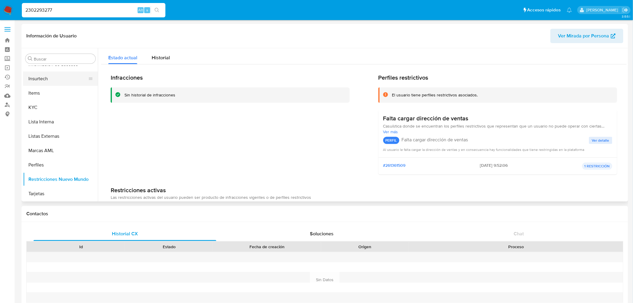
scroll to position [219, 0]
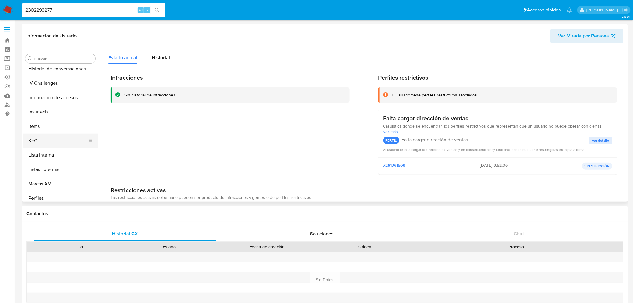
click at [41, 138] on button "KYC" at bounding box center [58, 140] width 70 height 14
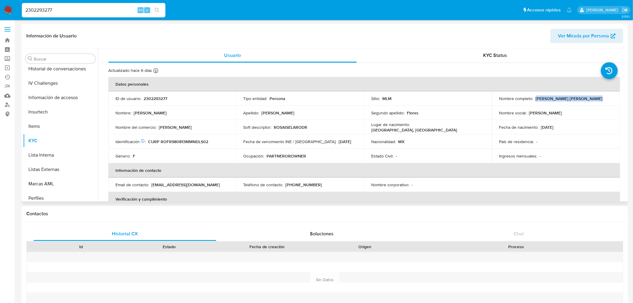
drag, startPoint x: 595, startPoint y: 96, endPoint x: 535, endPoint y: 98, distance: 60.7
click at [535, 98] on div "Nombre completo : Rosa Isela Rodriguez Flores" at bounding box center [556, 98] width 114 height 5
copy p "[PERSON_NAME] [PERSON_NAME]"
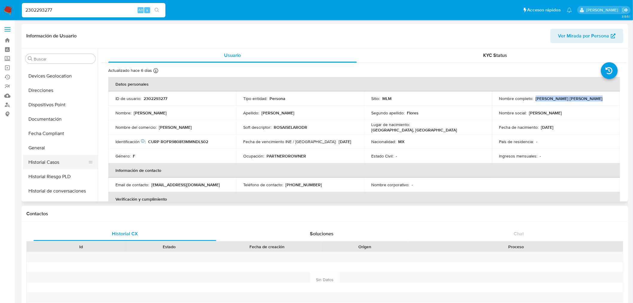
scroll to position [120, 0]
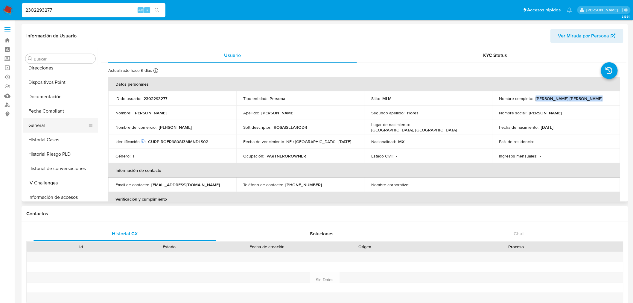
click at [50, 127] on button "General" at bounding box center [58, 125] width 70 height 14
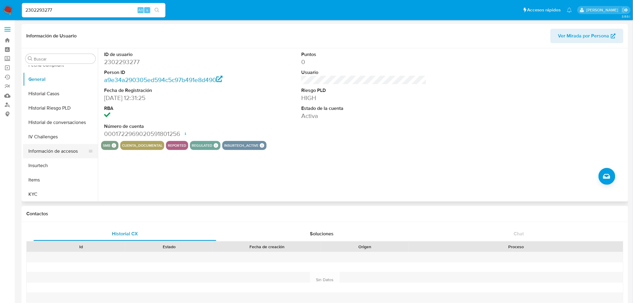
scroll to position [166, 0]
click at [45, 197] on button "KYC" at bounding box center [58, 194] width 70 height 14
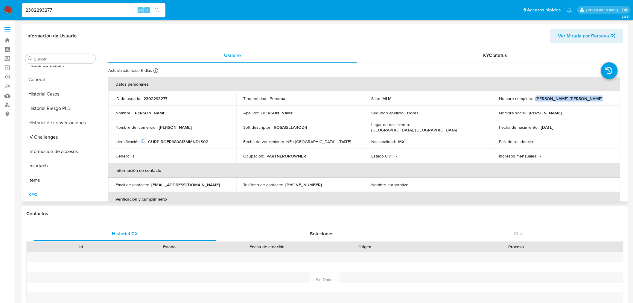
drag, startPoint x: 591, startPoint y: 99, endPoint x: 534, endPoint y: 98, distance: 57.4
click at [534, 98] on div "Nombre completo : Rosa Isela Rodriguez Flores" at bounding box center [556, 98] width 114 height 5
copy p "[PERSON_NAME] [PERSON_NAME]"
click at [579, 102] on td "Nombre completo : Rosa Isela Rodriguez Flores" at bounding box center [556, 98] width 128 height 14
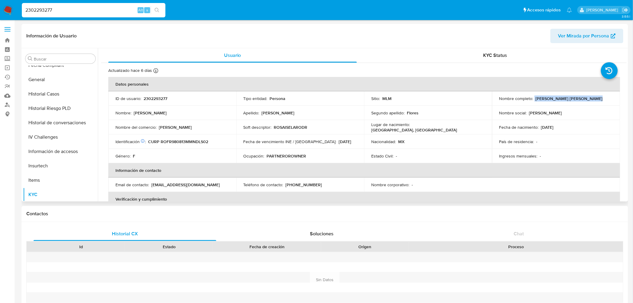
drag, startPoint x: 585, startPoint y: 98, endPoint x: 532, endPoint y: 100, distance: 52.7
click at [532, 100] on div "Nombre completo : Rosa Isela Rodriguez Flores" at bounding box center [556, 98] width 114 height 5
copy div "[PERSON_NAME] [PERSON_NAME]"
click at [66, 5] on div "2302293277 Alt s" at bounding box center [94, 10] width 144 height 14
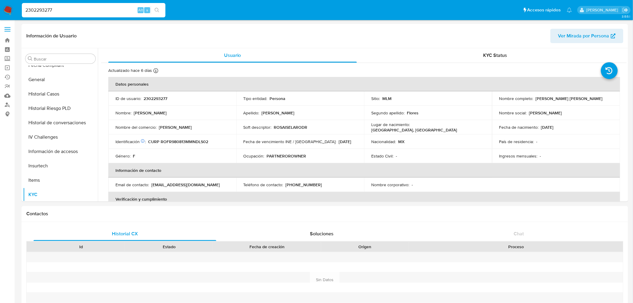
click at [67, 9] on input "2302293277" at bounding box center [94, 10] width 144 height 8
paste input "700904323"
type input "700904323"
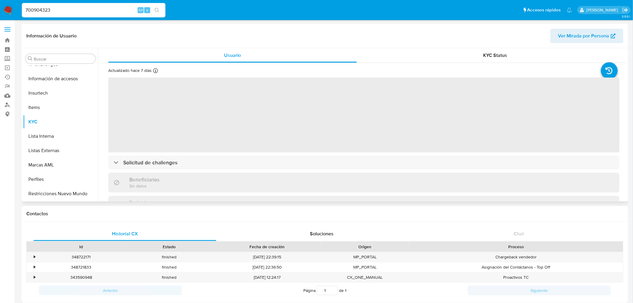
scroll to position [252, 0]
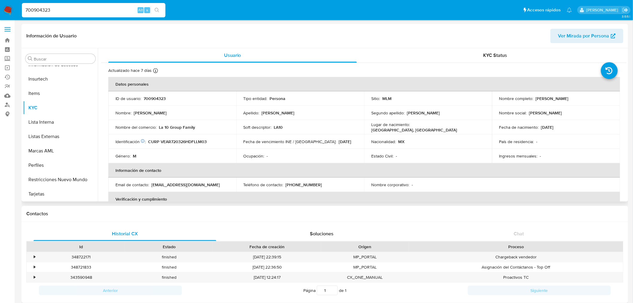
select select "10"
drag, startPoint x: 588, startPoint y: 99, endPoint x: 543, endPoint y: 123, distance: 50.3
click at [533, 100] on div "Nombre completo : Ramon Velazquez Alvarez" at bounding box center [556, 98] width 114 height 5
copy div "[PERSON_NAME]"
